Goal: Task Accomplishment & Management: Manage account settings

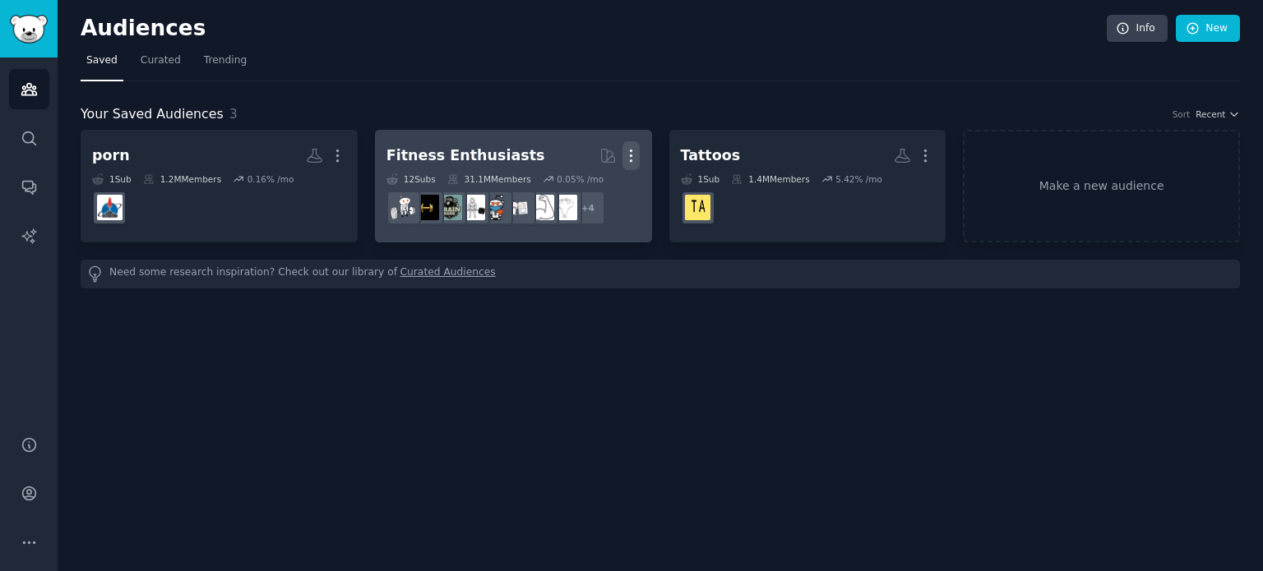
click at [626, 154] on icon "button" at bounding box center [630, 155] width 17 height 17
click at [588, 157] on p "View" at bounding box center [580, 161] width 27 height 17
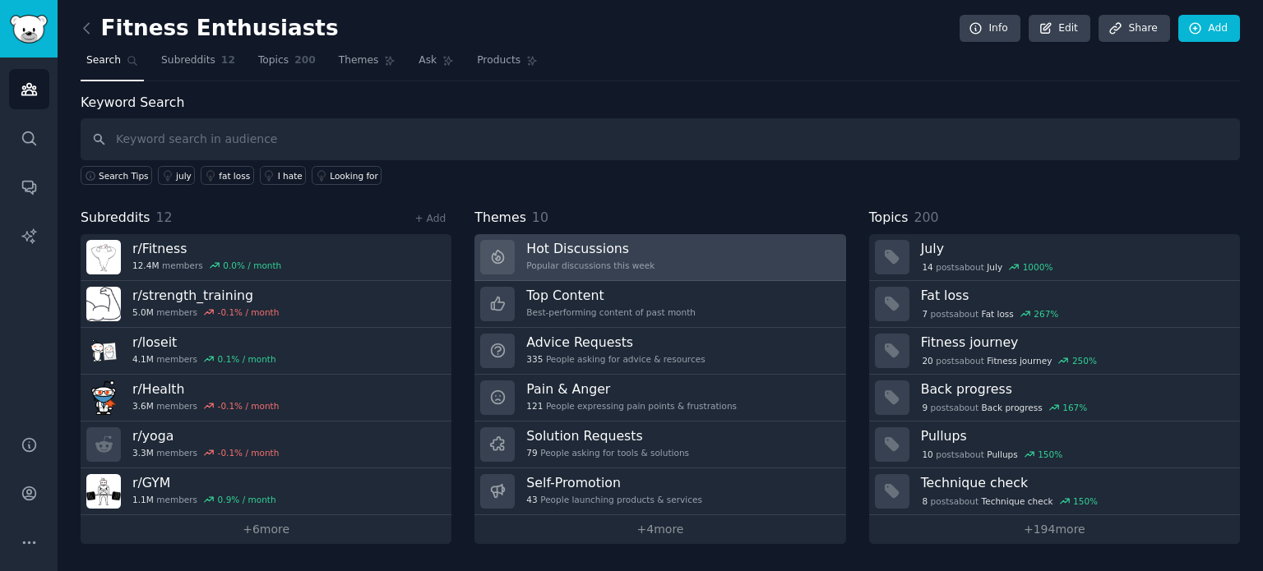
click at [598, 252] on h3 "Hot Discussions" at bounding box center [590, 248] width 128 height 17
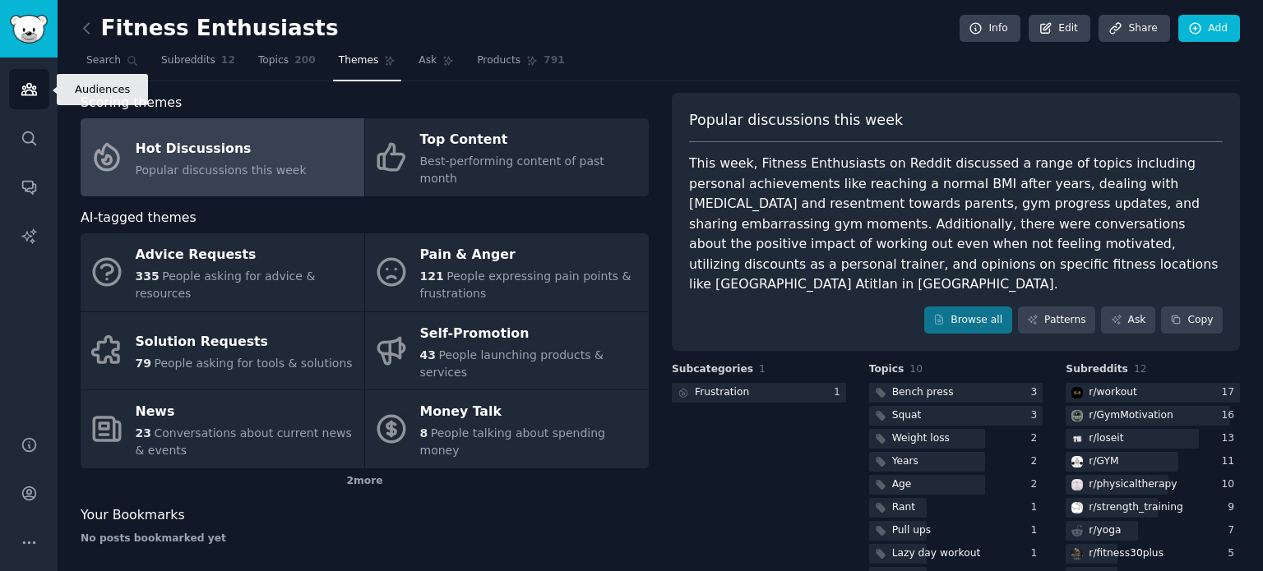
click at [23, 88] on icon "Sidebar" at bounding box center [28, 90] width 15 height 12
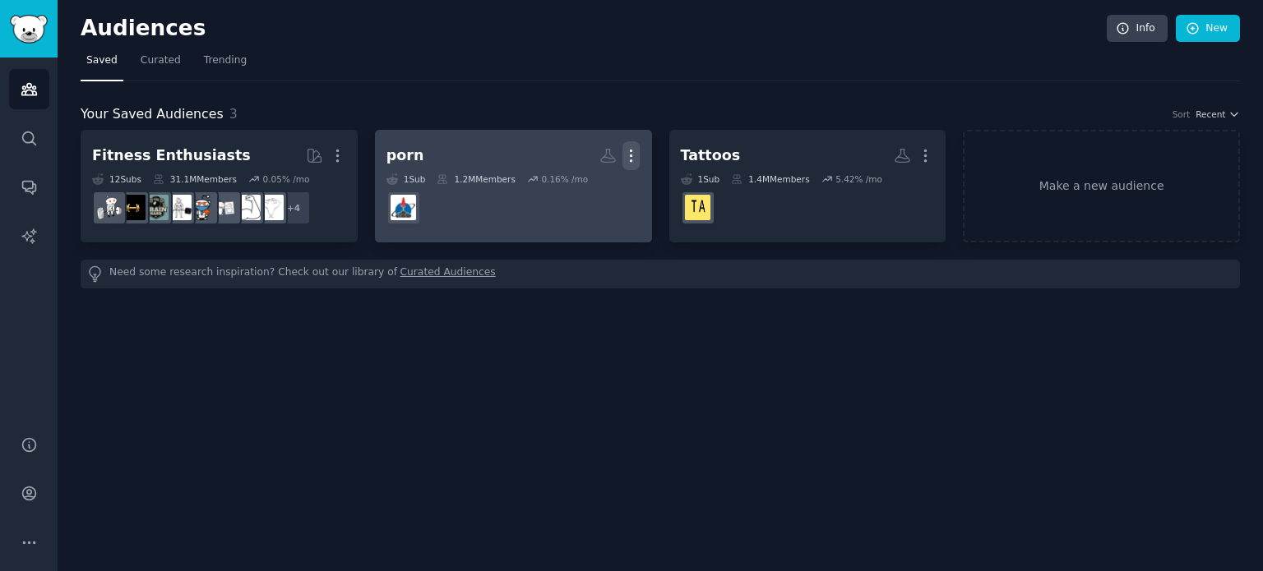
click at [630, 150] on icon "button" at bounding box center [631, 156] width 2 height 12
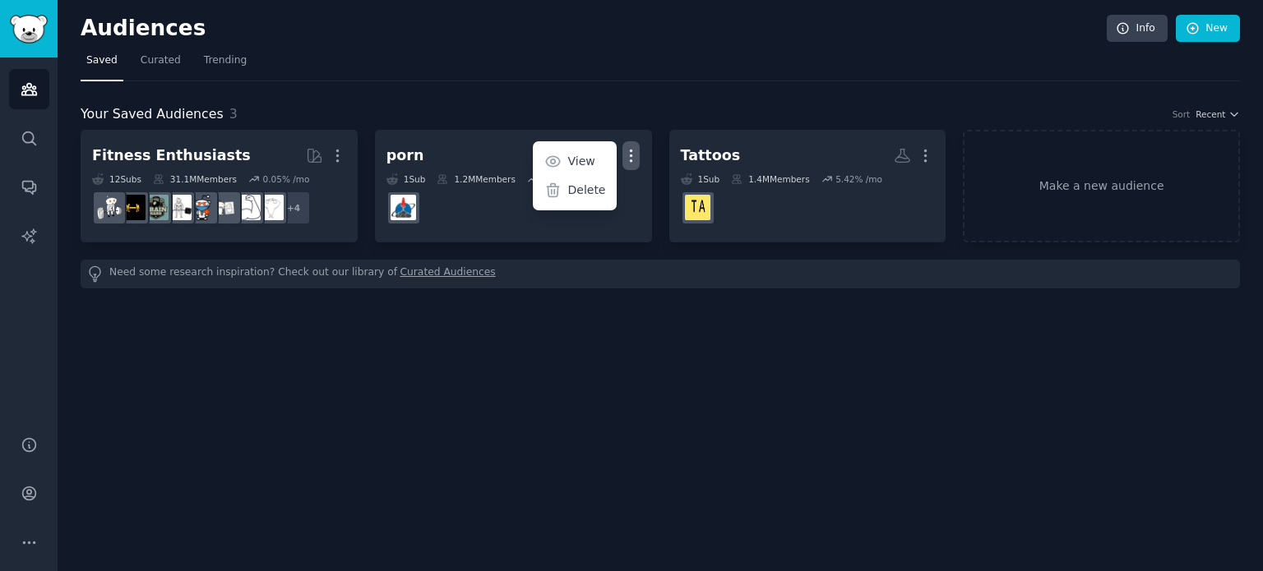
click at [589, 187] on p "Delete" at bounding box center [586, 190] width 38 height 17
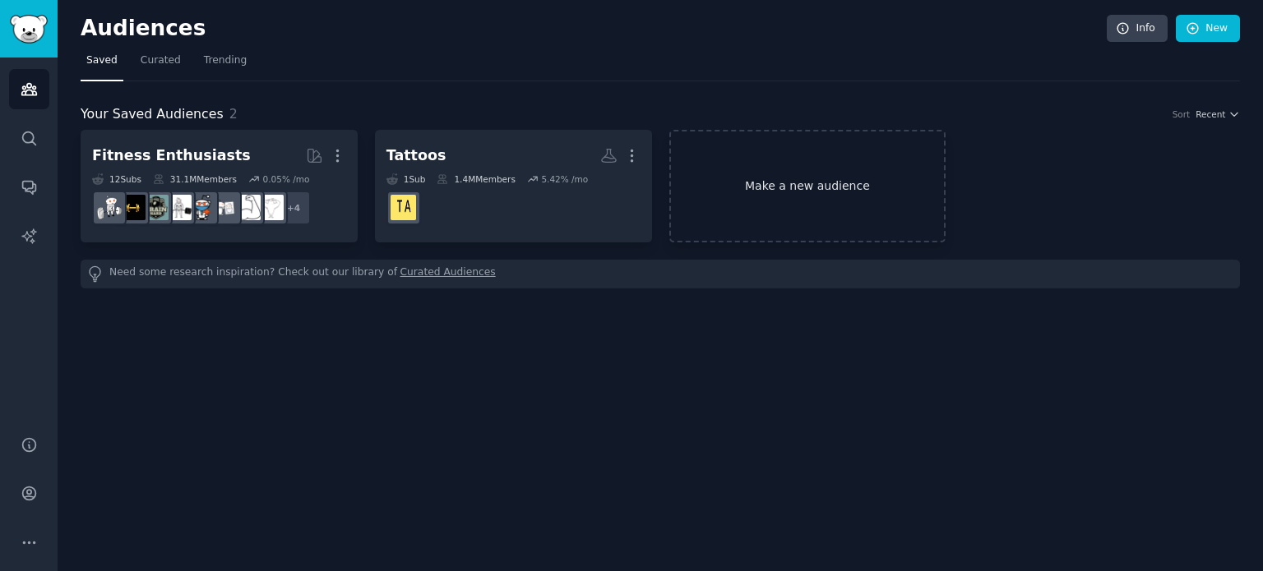
click at [829, 192] on link "Make a new audience" at bounding box center [807, 186] width 277 height 113
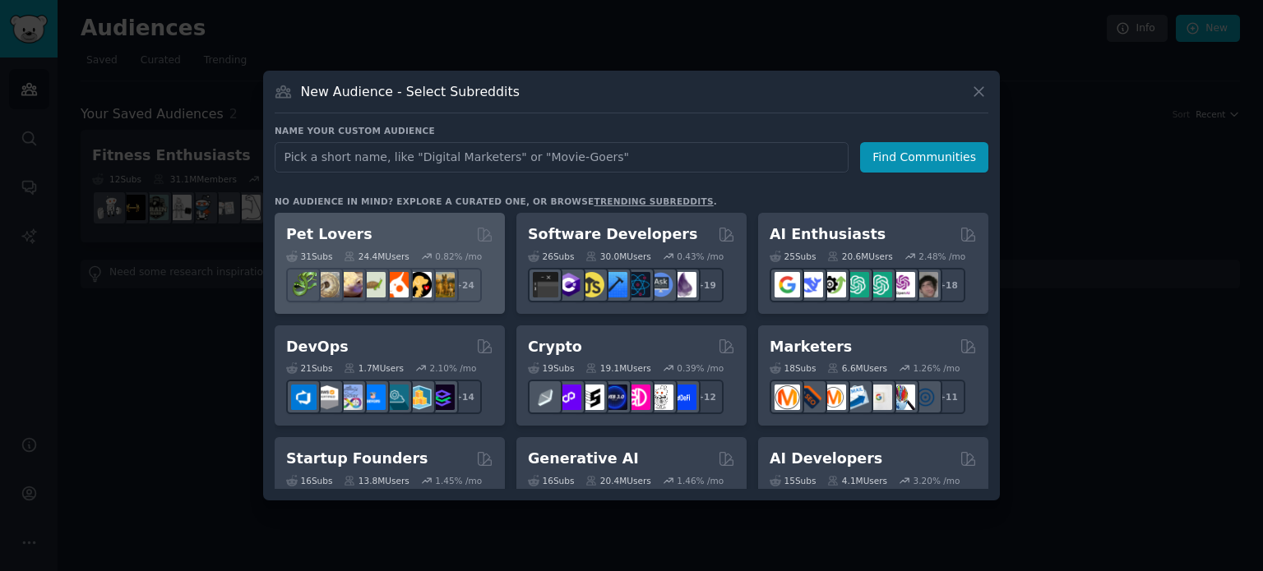
click at [316, 233] on h2 "Pet Lovers" at bounding box center [329, 234] width 86 height 21
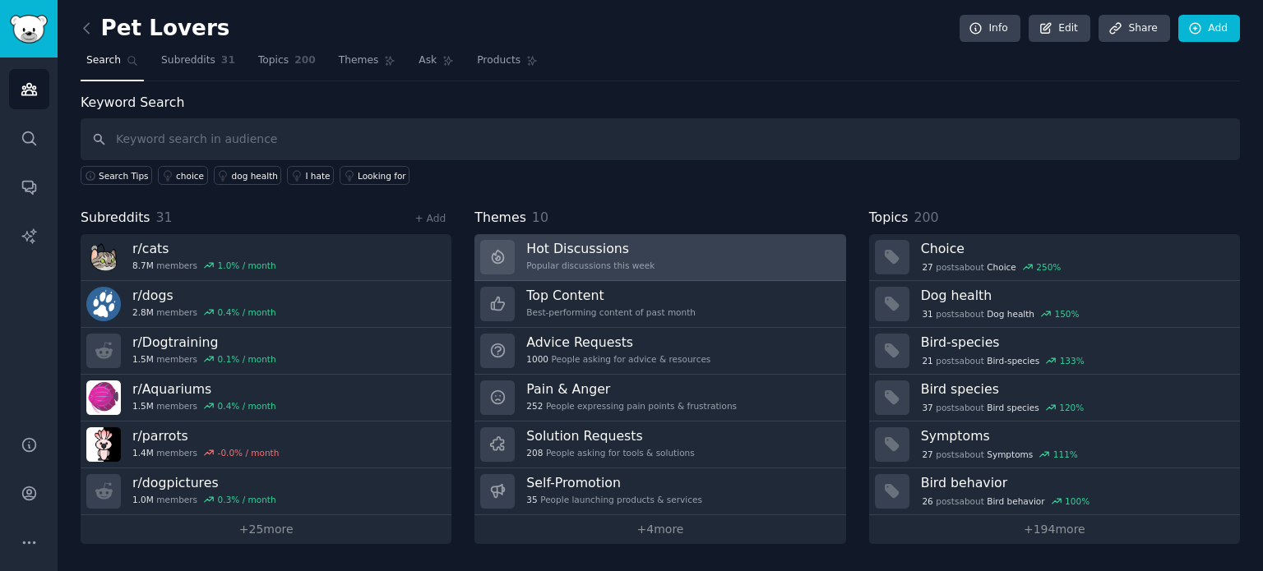
click at [578, 245] on h3 "Hot Discussions" at bounding box center [590, 248] width 128 height 17
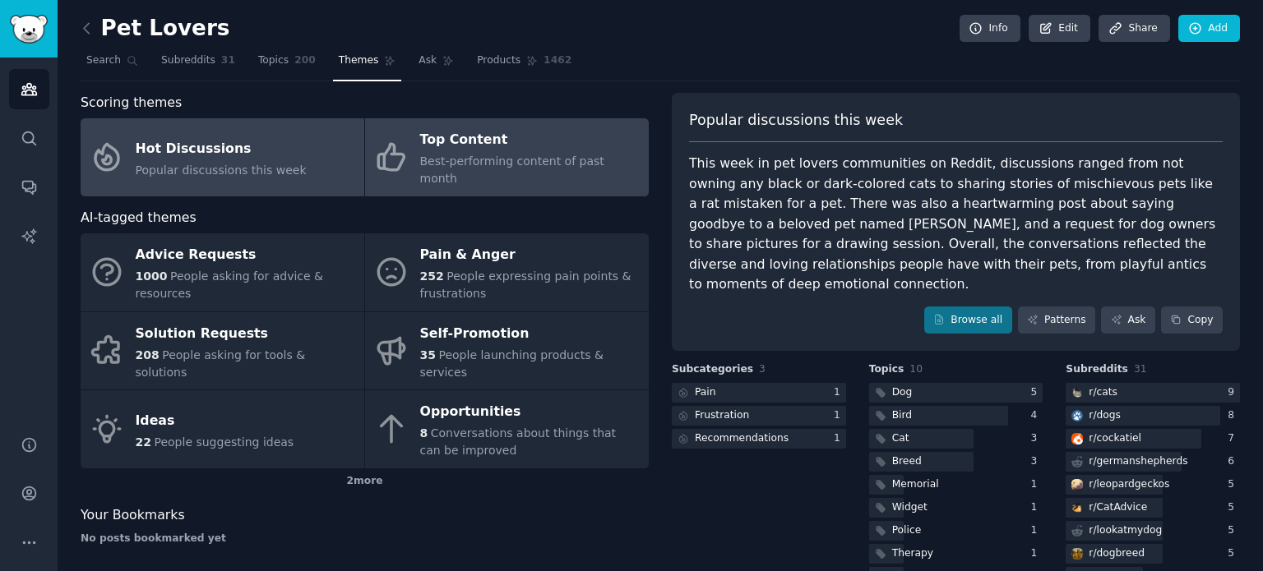
click at [531, 150] on div "Top Content" at bounding box center [530, 140] width 220 height 26
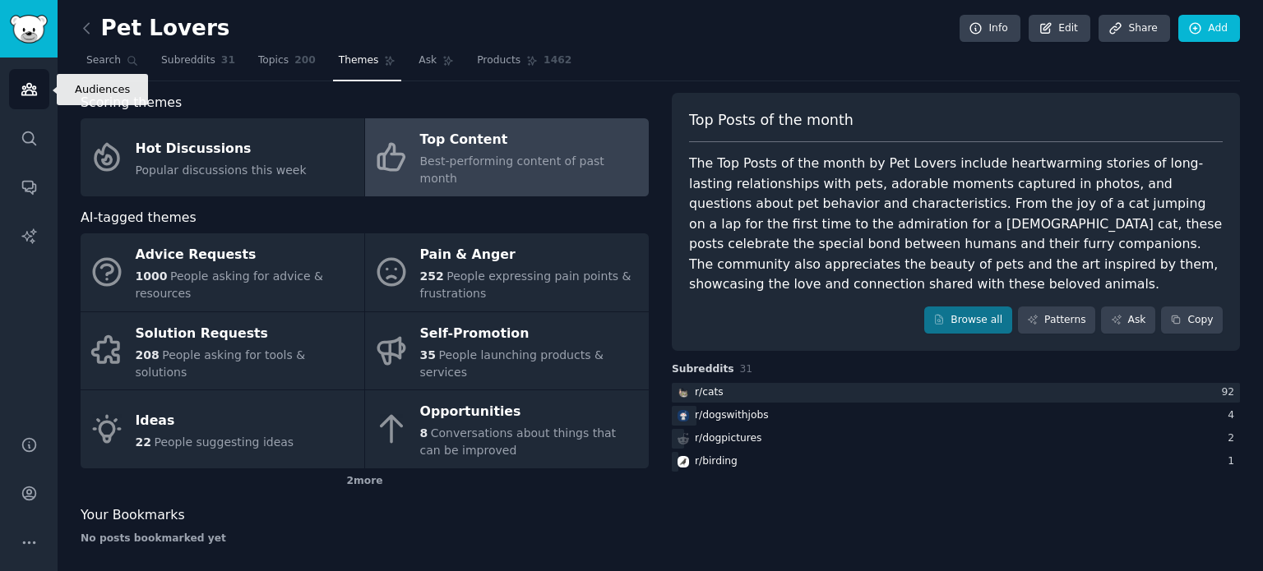
click at [23, 94] on icon "Sidebar" at bounding box center [29, 89] width 17 height 17
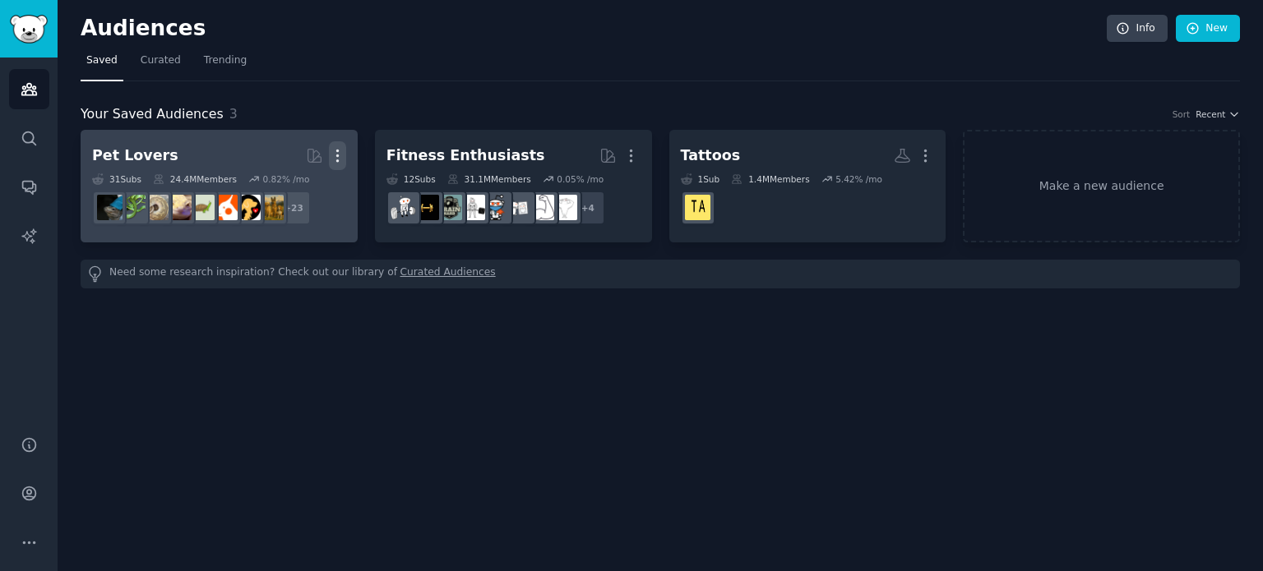
click at [339, 155] on icon "button" at bounding box center [337, 155] width 17 height 17
click at [298, 157] on p "View" at bounding box center [287, 161] width 27 height 17
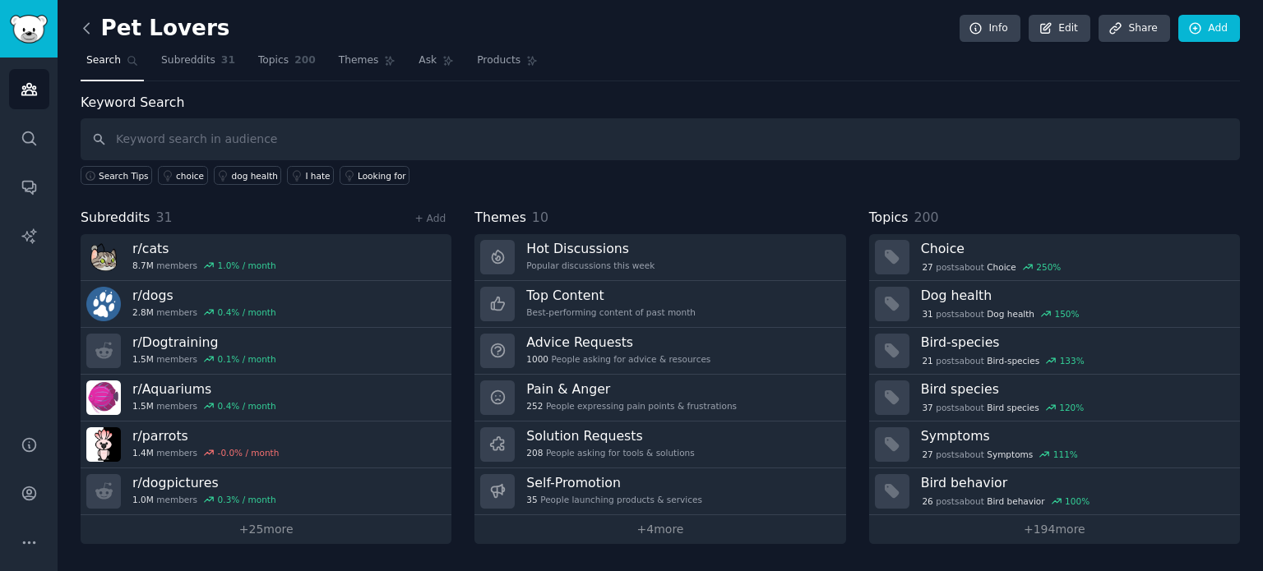
click at [85, 25] on icon at bounding box center [86, 28] width 17 height 17
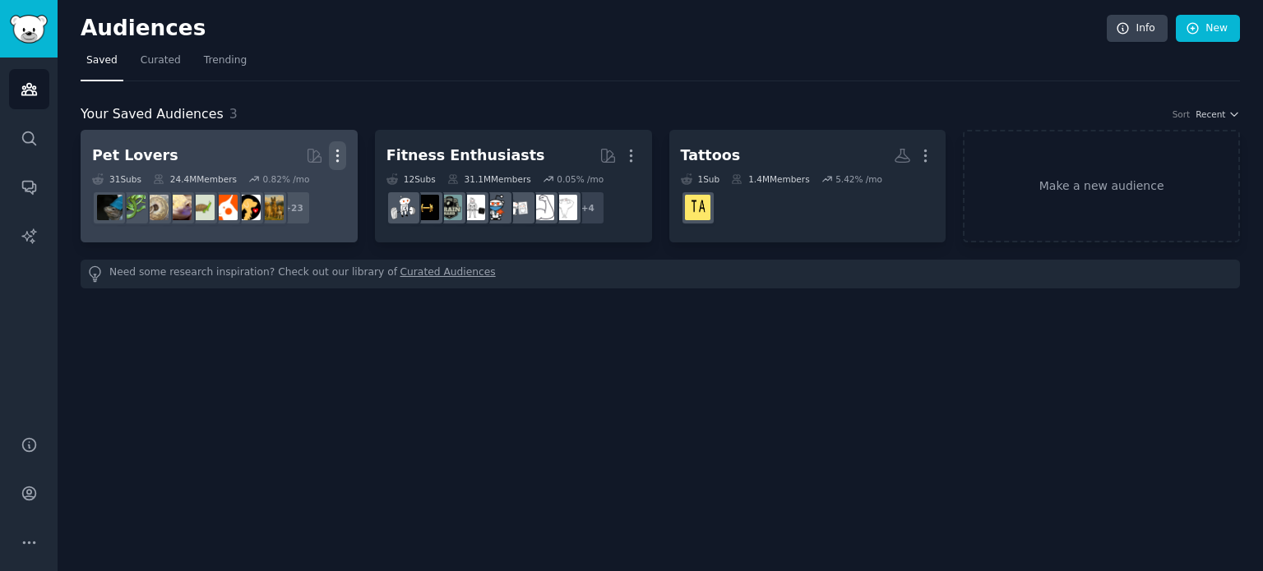
click at [338, 154] on icon "button" at bounding box center [337, 156] width 2 height 12
click at [281, 187] on p "Delete" at bounding box center [293, 190] width 38 height 17
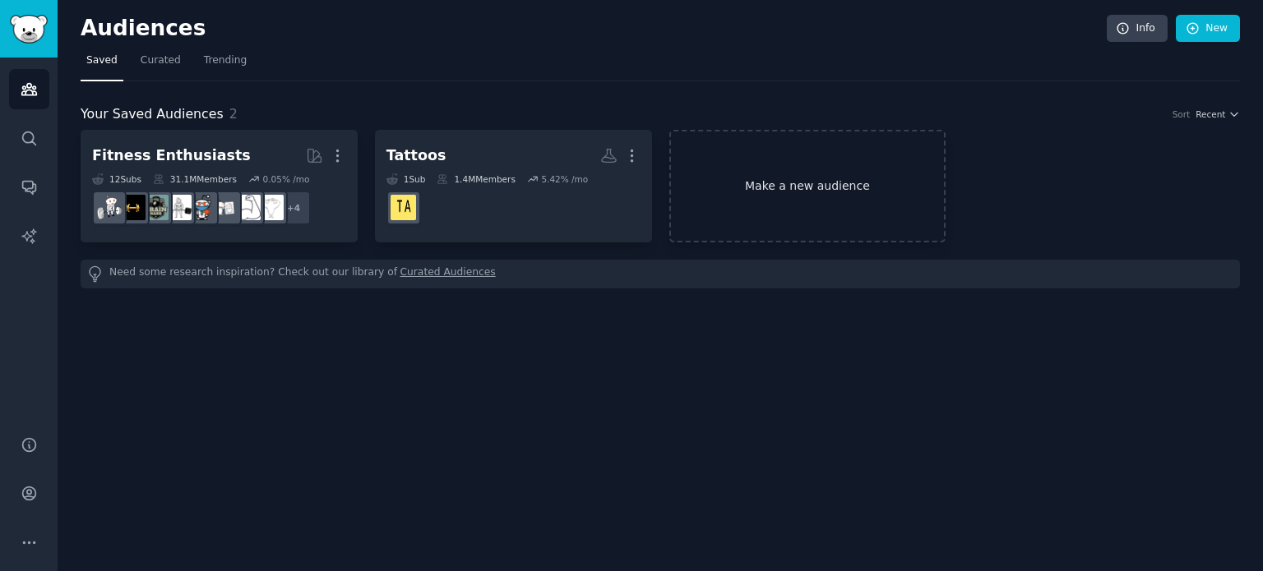
click at [740, 190] on link "Make a new audience" at bounding box center [807, 186] width 277 height 113
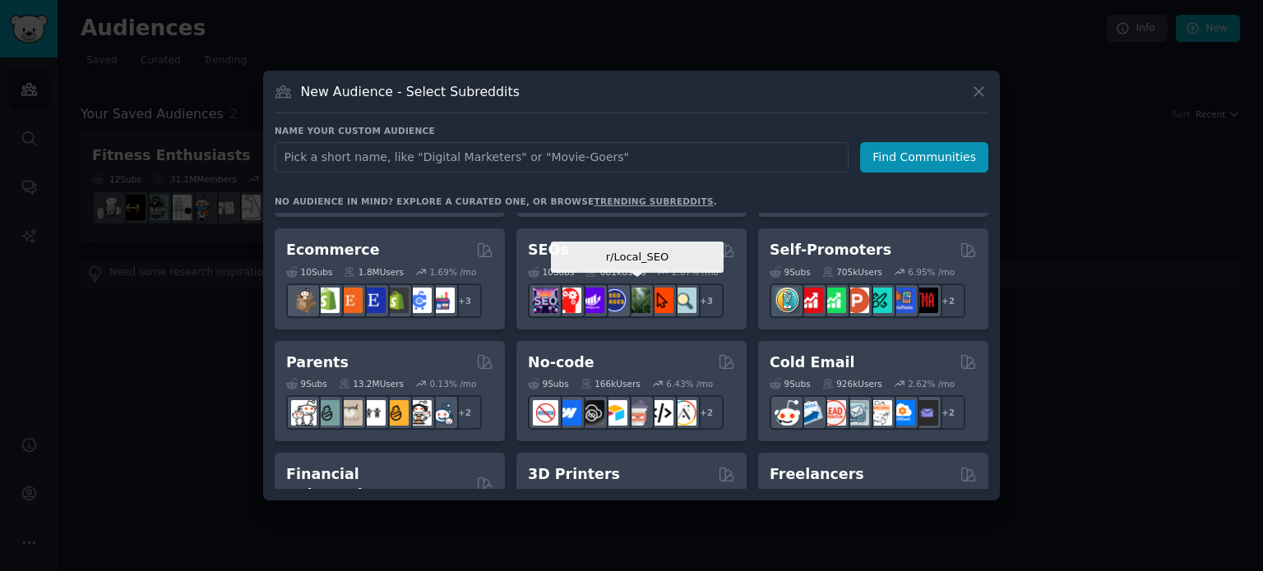
scroll to position [740, 0]
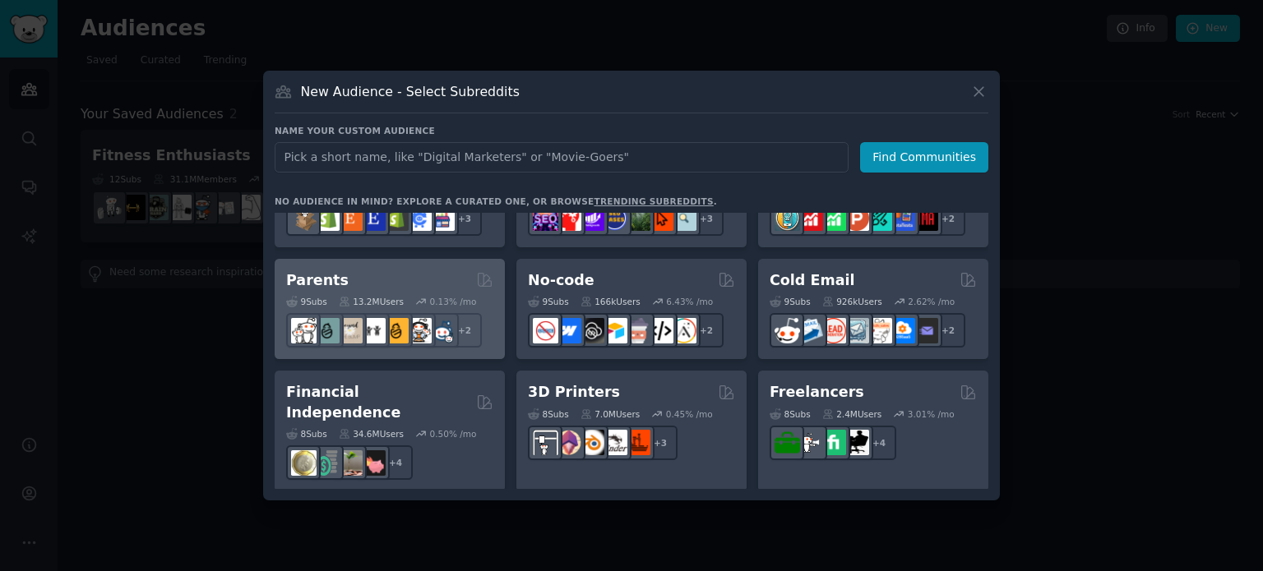
click at [382, 293] on div "9 Sub s 13.2M Users 0.13 % /mo + 2" at bounding box center [389, 319] width 207 height 58
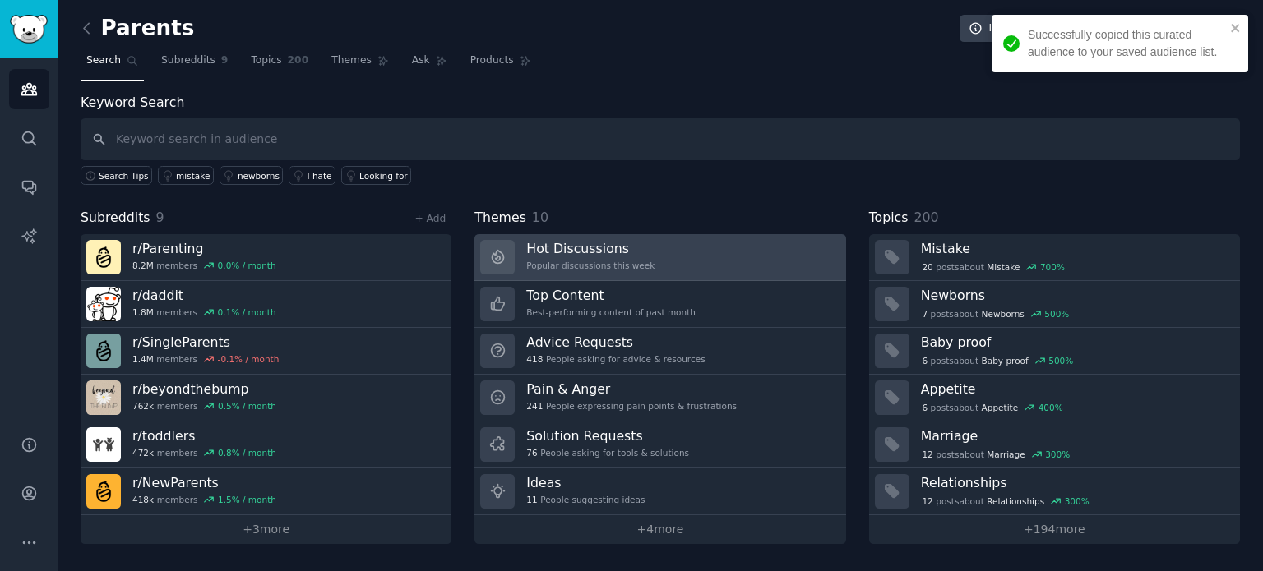
click at [618, 253] on h3 "Hot Discussions" at bounding box center [590, 248] width 128 height 17
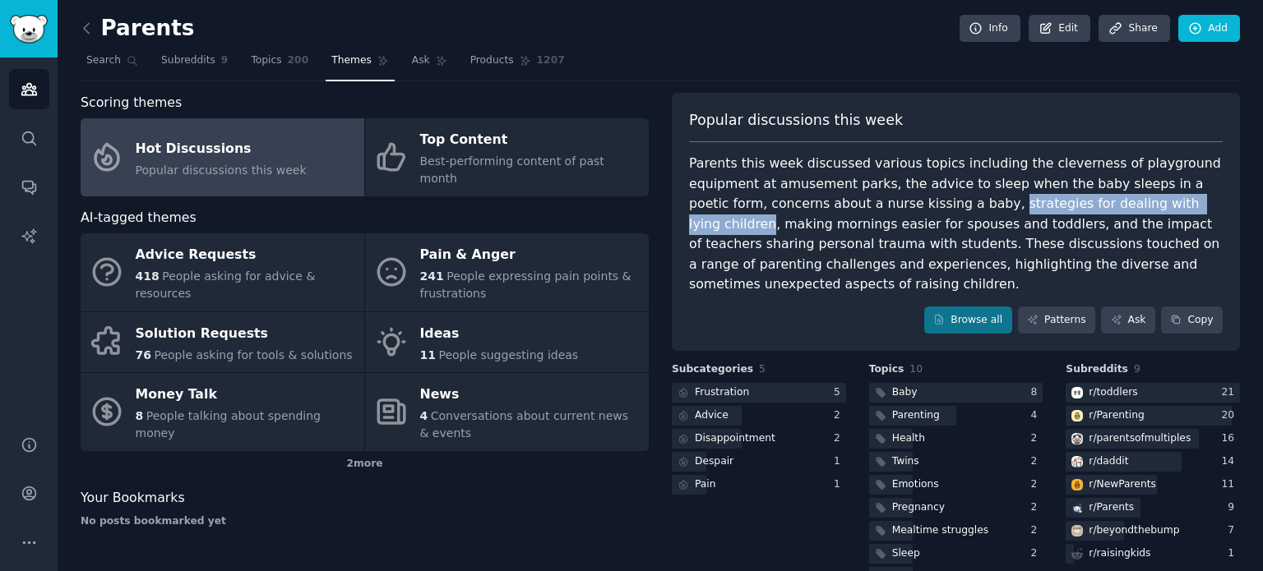
drag, startPoint x: 854, startPoint y: 206, endPoint x: 1082, endPoint y: 200, distance: 227.8
click at [1082, 200] on div "Parents this week discussed various topics including the cleverness of playgrou…" at bounding box center [955, 224] width 533 height 141
copy div "strategies for dealing with lying children"
